Goal: Navigation & Orientation: Find specific page/section

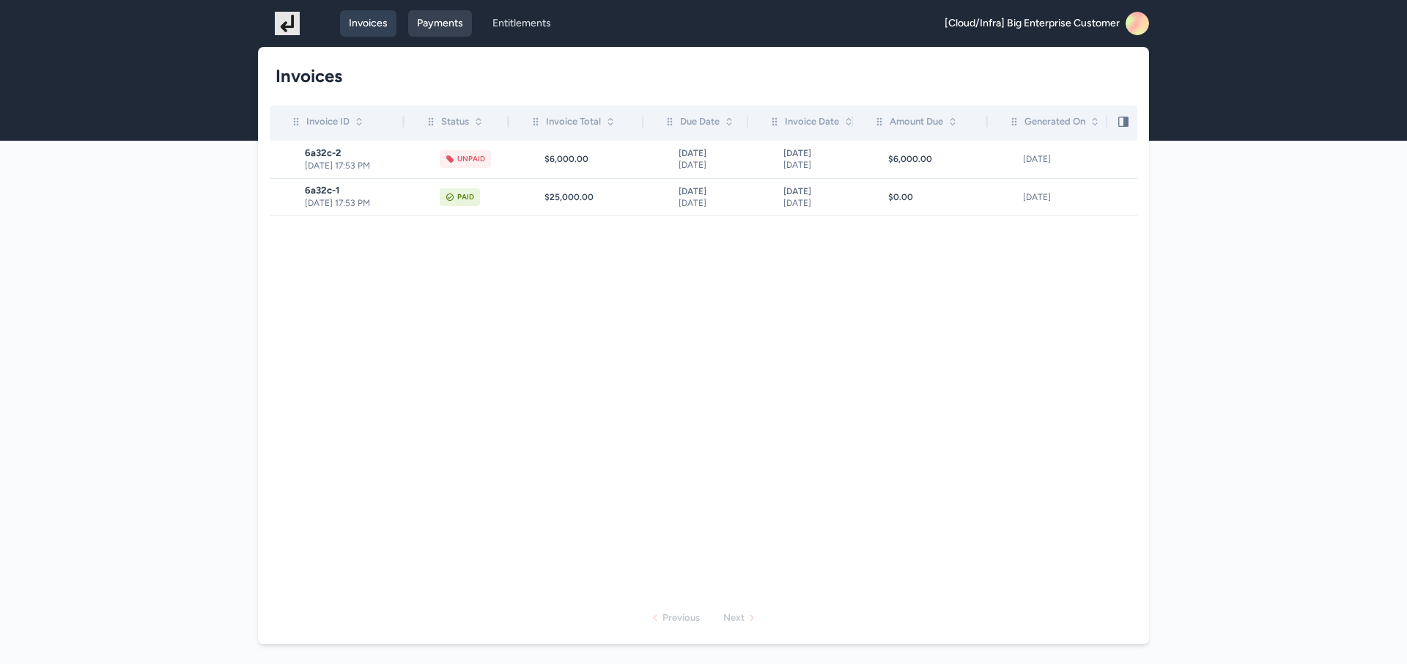
click at [432, 23] on link "Payments" at bounding box center [440, 23] width 64 height 26
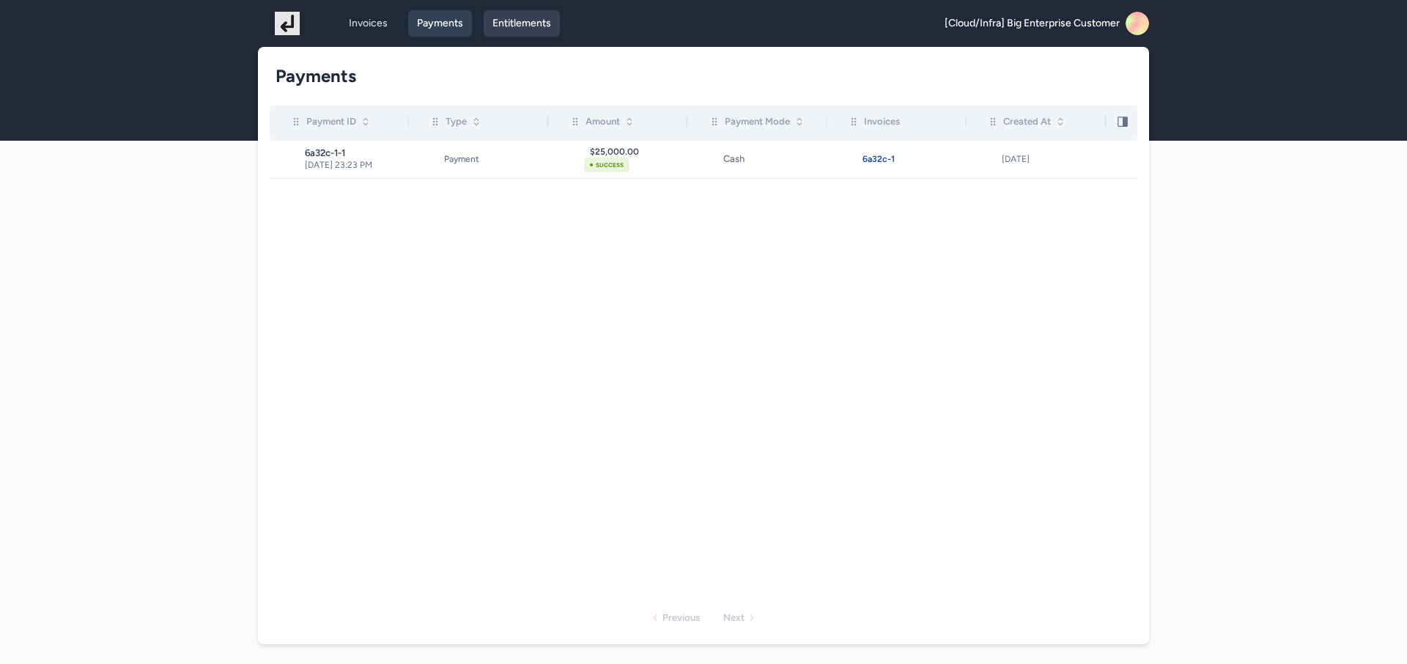
click at [538, 22] on link "Entitlements" at bounding box center [522, 23] width 76 height 26
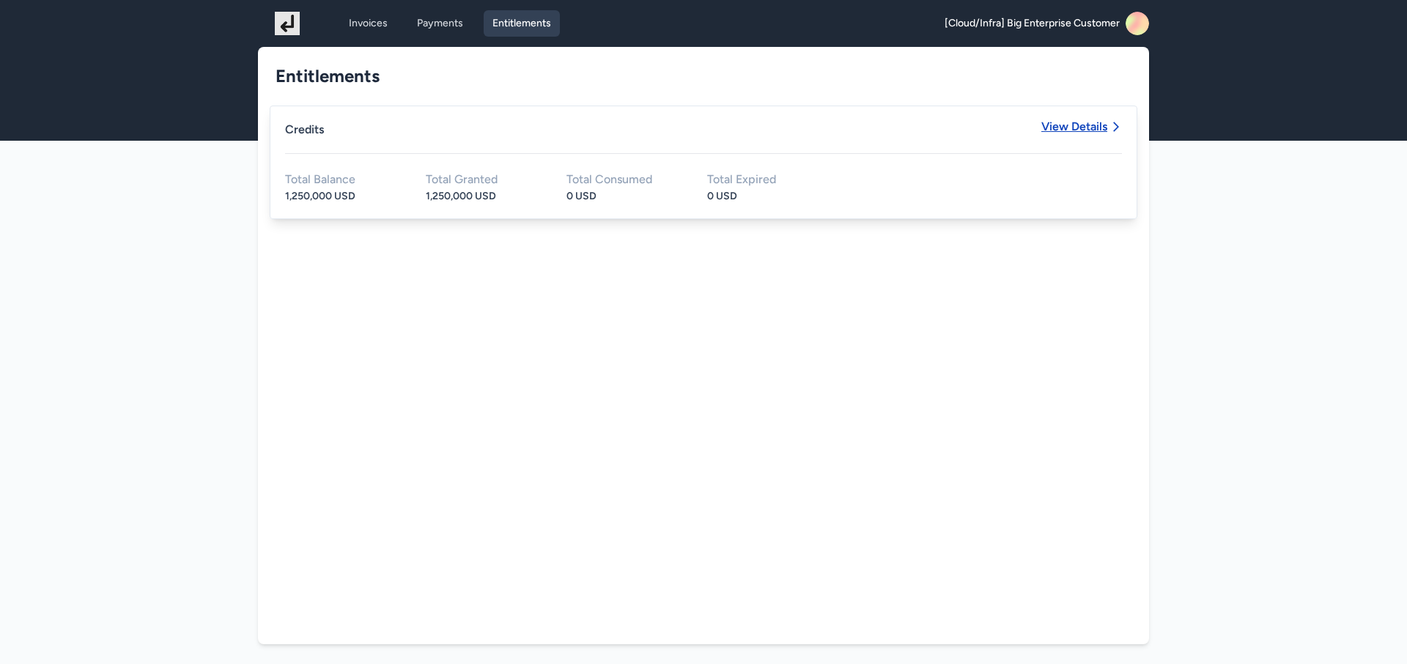
click at [1076, 131] on span "View Details" at bounding box center [1074, 127] width 66 height 12
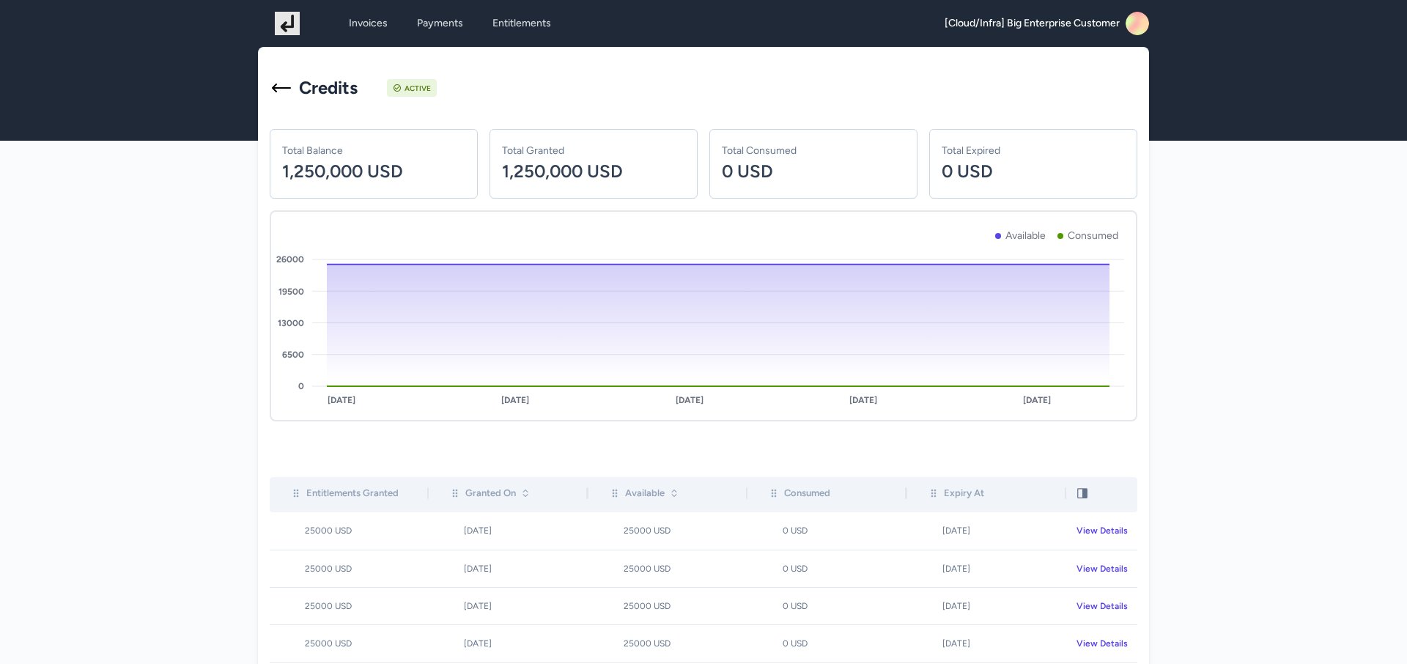
click at [1147, 21] on icon at bounding box center [1141, 26] width 29 height 29
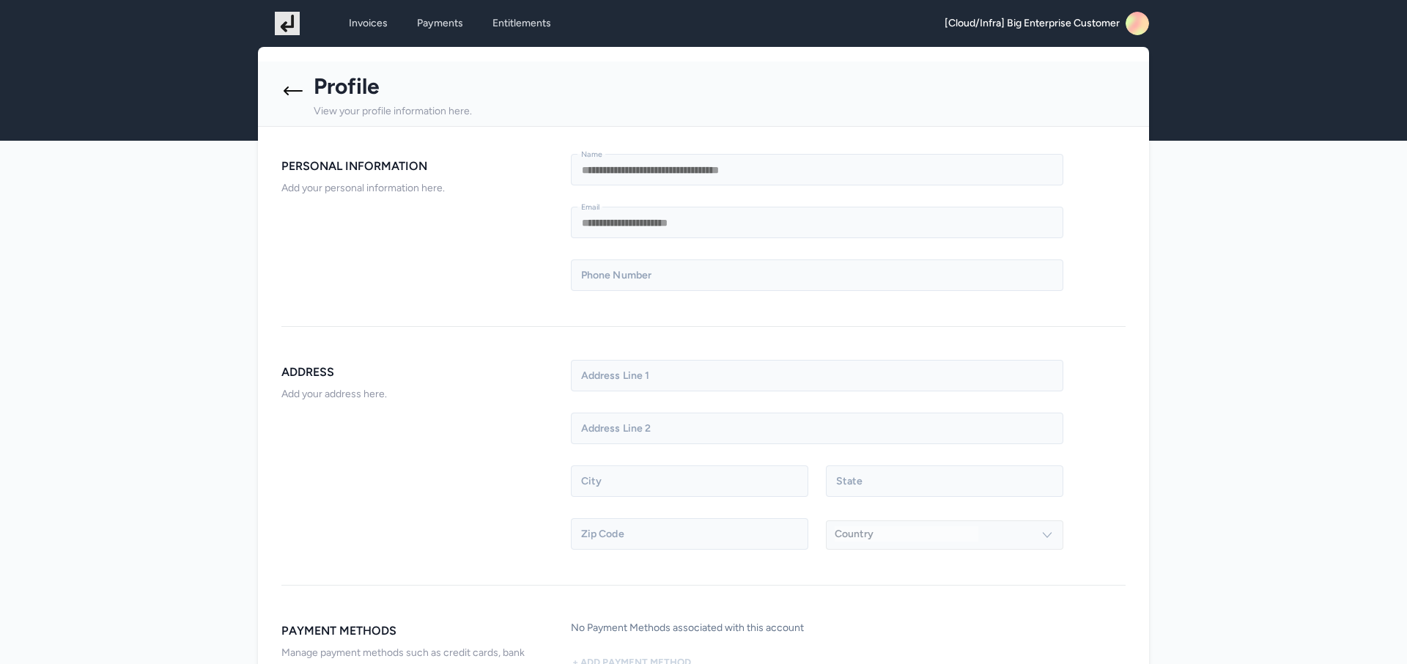
click at [371, 40] on div "Invoices Payments Entitlements [Cloud/Infra] Big Enterprise Customer Open main …" at bounding box center [703, 23] width 891 height 47
